Goal: Task Accomplishment & Management: Manage account settings

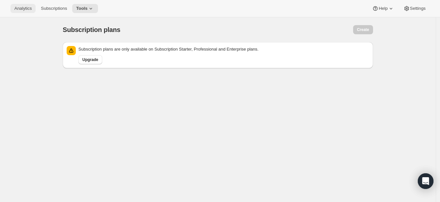
click at [30, 10] on span "Analytics" at bounding box center [22, 8] width 17 height 5
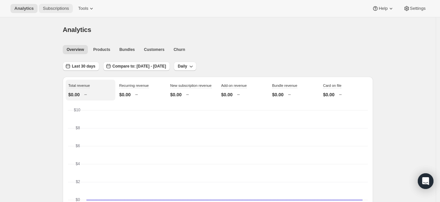
click at [52, 7] on span "Subscriptions" at bounding box center [56, 8] width 26 height 5
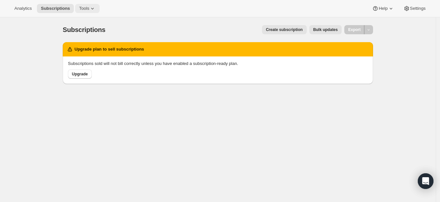
click at [81, 11] on span "Tools" at bounding box center [84, 8] width 10 height 5
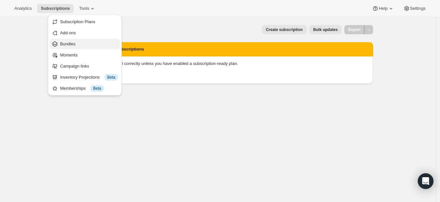
click at [57, 48] on button "Bundles" at bounding box center [85, 44] width 70 height 10
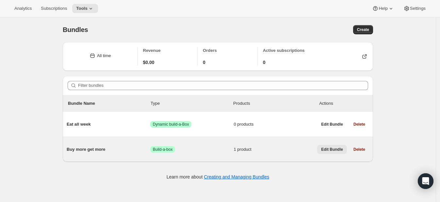
click at [328, 149] on span "Edit Bundle" at bounding box center [332, 149] width 22 height 5
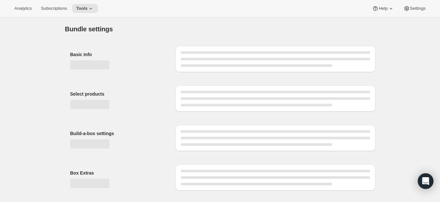
type input "Buy more get more"
radio input "true"
checkbox input "true"
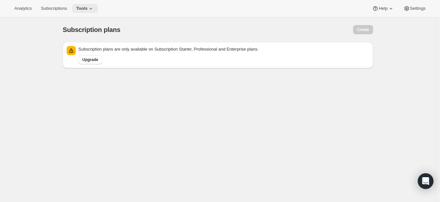
click at [89, 10] on icon at bounding box center [91, 8] width 7 height 7
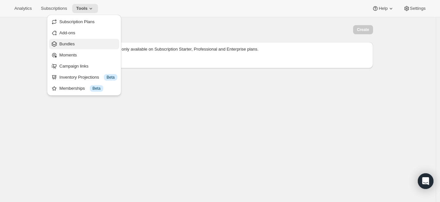
click at [85, 46] on span "Bundles" at bounding box center [88, 44] width 58 height 7
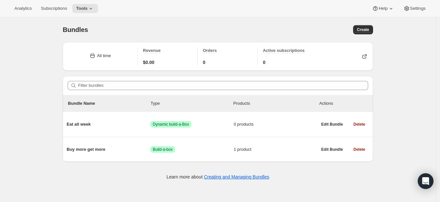
click at [53, 162] on div "Bundles. This page is ready Bundles Create All time Revenue $0.00 Orders 0 Acti…" at bounding box center [218, 118] width 436 height 202
